Goal: Navigation & Orientation: Understand site structure

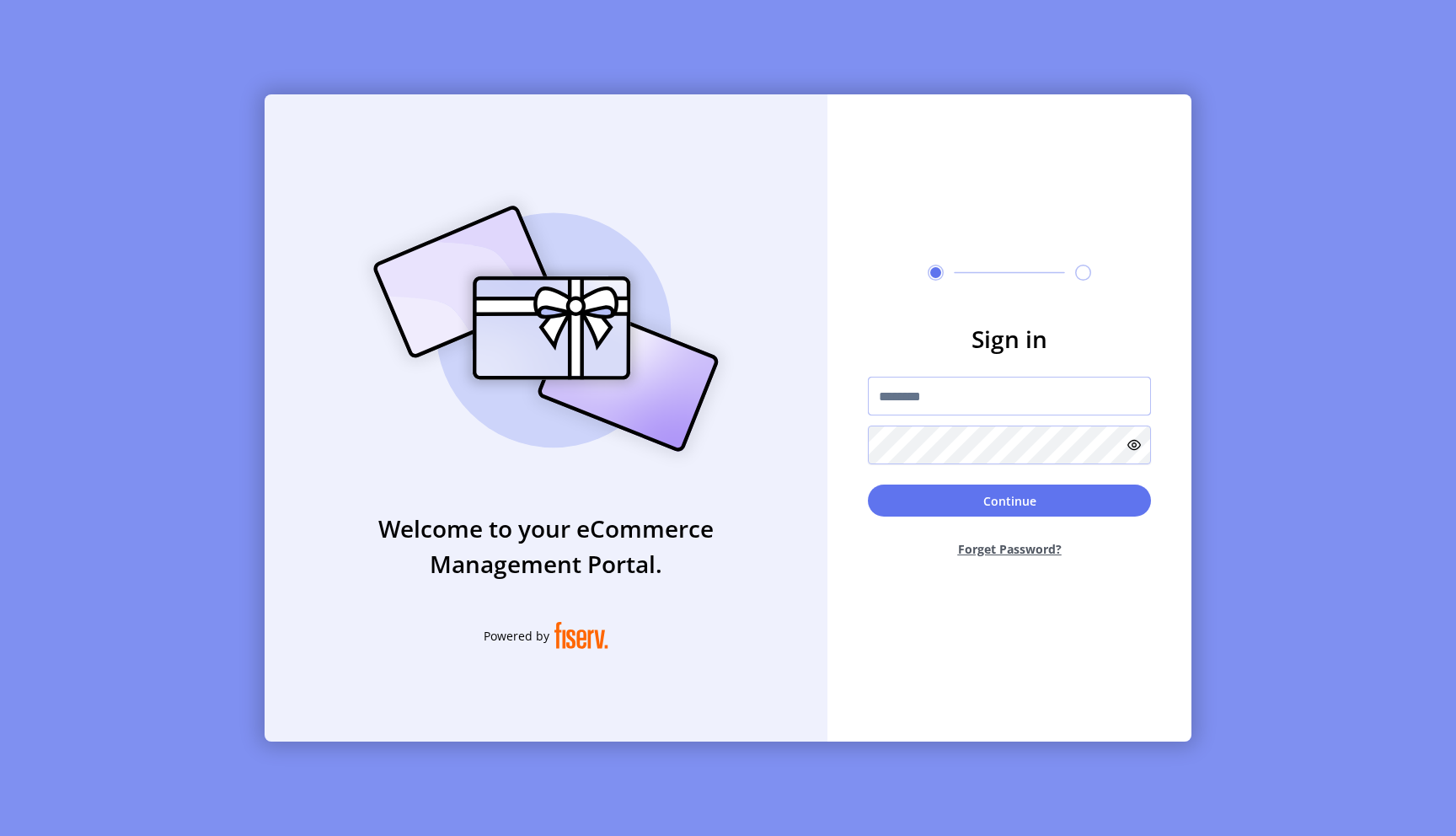
click at [969, 406] on input "text" at bounding box center [1009, 396] width 283 height 39
type input "**********"
click at [868, 485] on button "Continue" at bounding box center [1009, 501] width 283 height 32
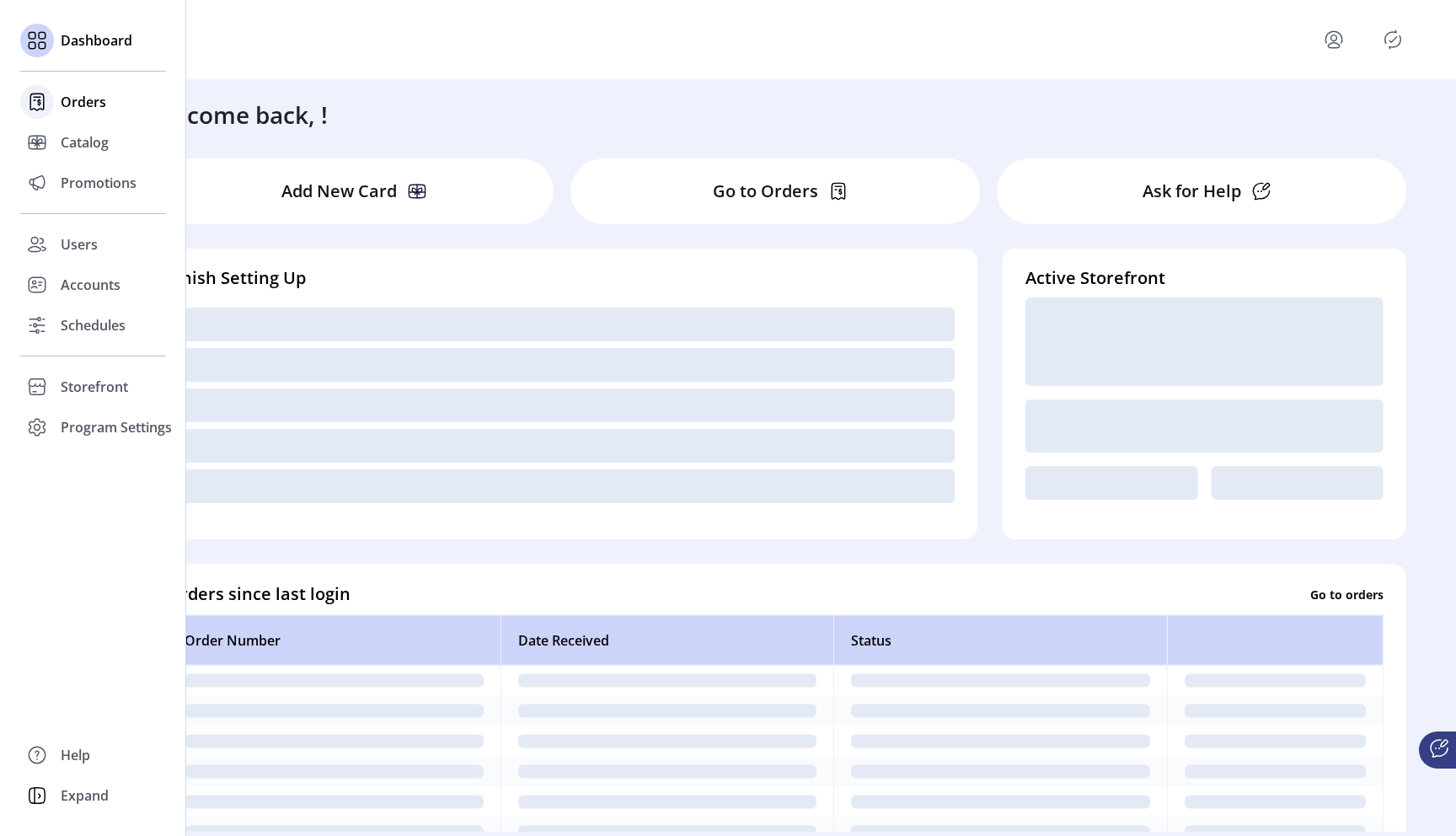
click at [83, 106] on span "Orders" at bounding box center [83, 102] width 45 height 20
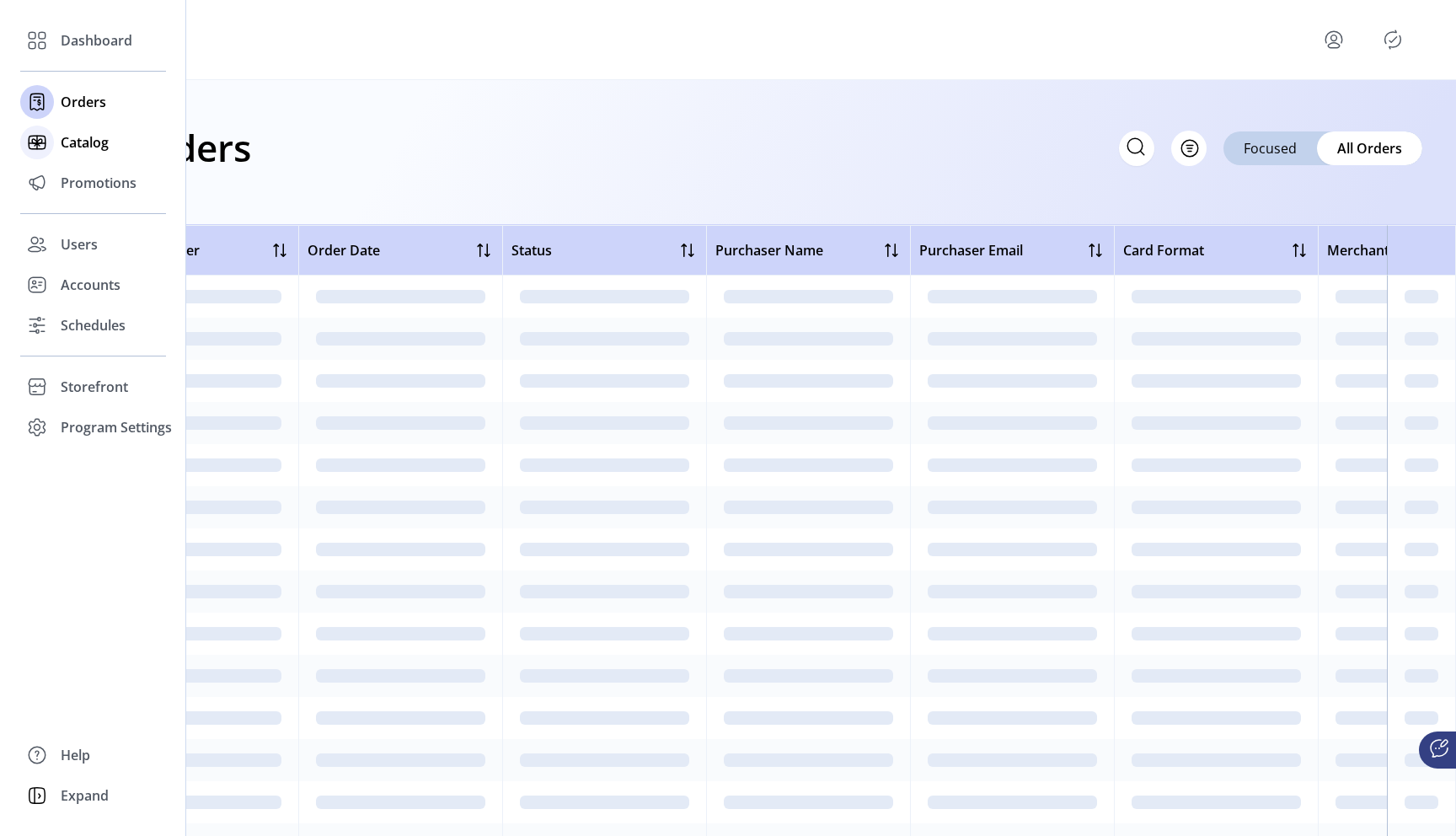
click at [71, 146] on span "Catalog" at bounding box center [85, 142] width 48 height 20
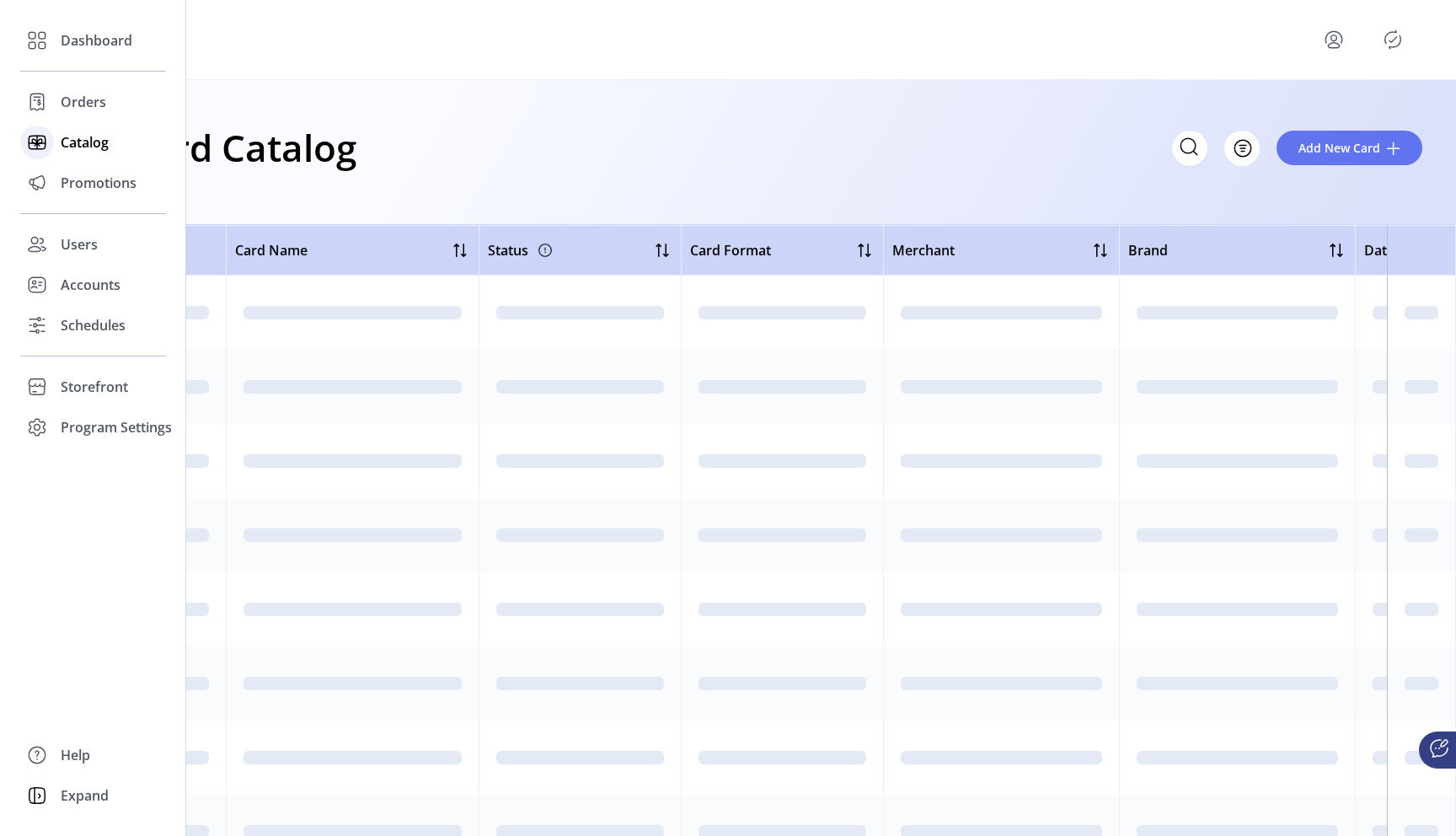
click at [87, 143] on span "Catalog" at bounding box center [85, 142] width 48 height 20
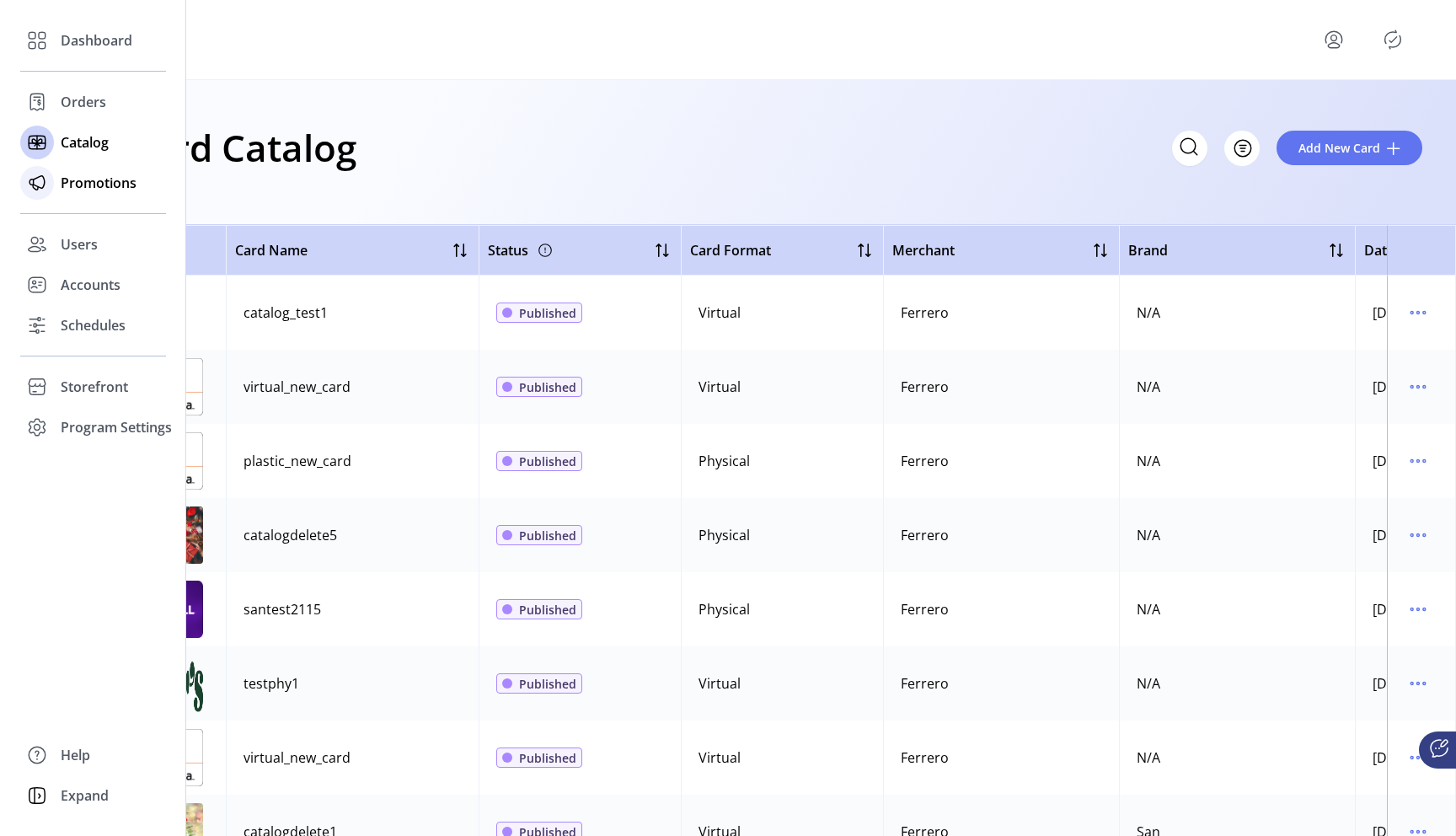
click at [79, 182] on span "Promotions" at bounding box center [99, 182] width 76 height 20
click at [89, 189] on span "Promotions" at bounding box center [99, 182] width 76 height 20
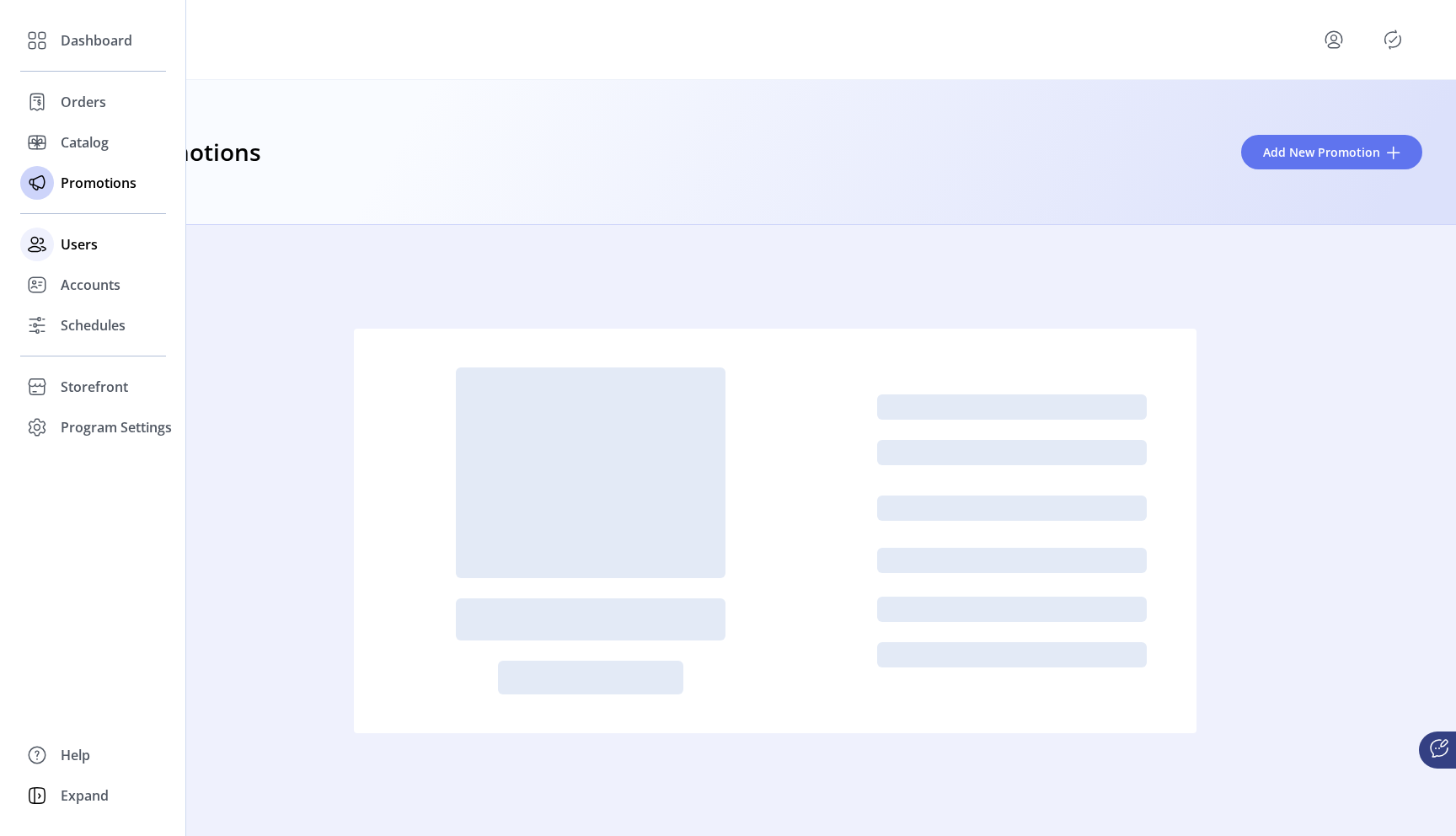
click at [71, 249] on span "Users" at bounding box center [80, 244] width 37 height 20
click at [95, 284] on span "Accounts" at bounding box center [91, 284] width 60 height 20
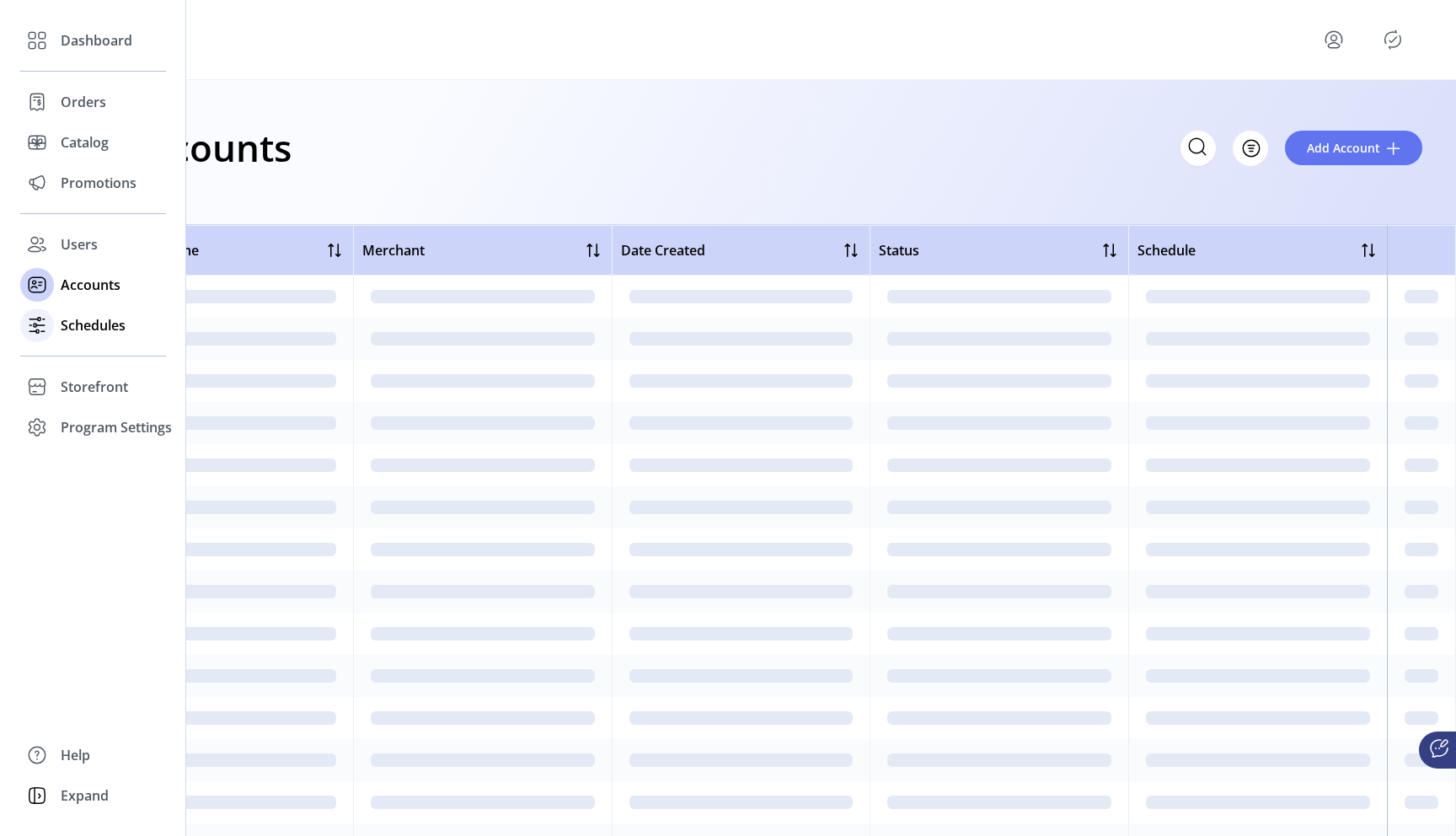
click at [91, 315] on span "Schedules" at bounding box center [93, 325] width 65 height 20
click at [115, 330] on span "Schedules" at bounding box center [93, 325] width 65 height 20
